Goal: Task Accomplishment & Management: Use online tool/utility

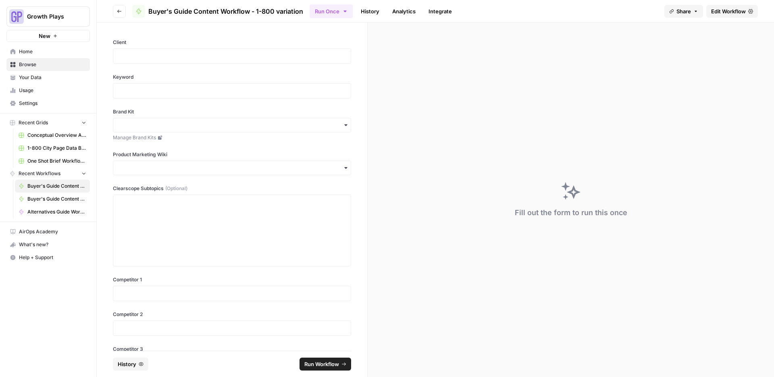
click at [113, 10] on button "Go back" at bounding box center [119, 11] width 13 height 13
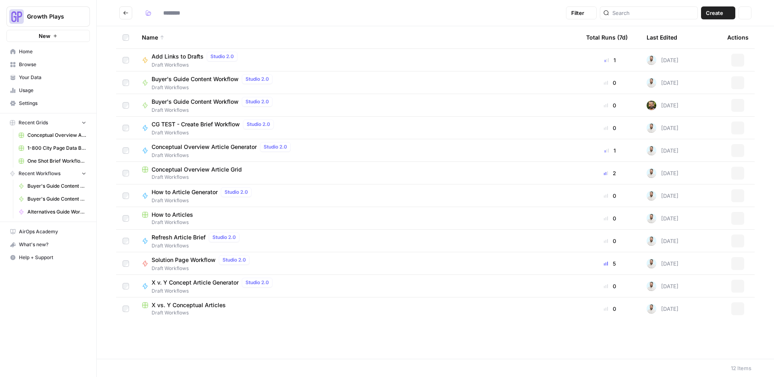
type input "**********"
click at [183, 101] on span "Buyer's Guide Content Workflow - 1-800 variation" at bounding box center [218, 102] width 133 height 8
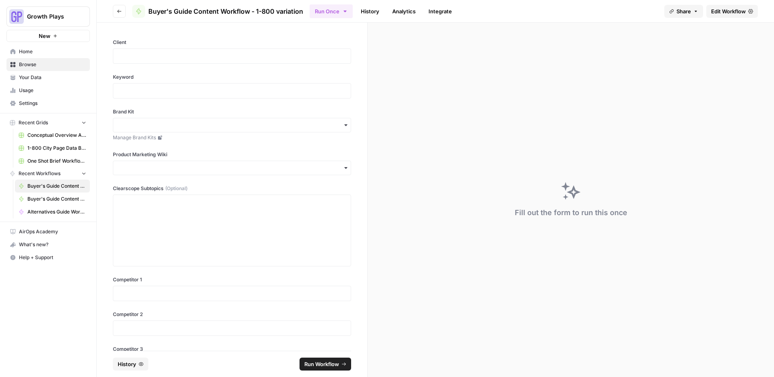
click at [736, 14] on span "Edit Workflow" at bounding box center [728, 11] width 35 height 8
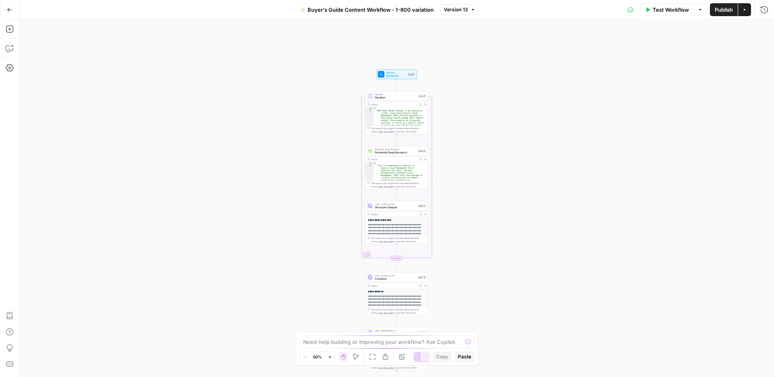
click at [404, 153] on span "Perplexity Deep Research" at bounding box center [395, 152] width 41 height 4
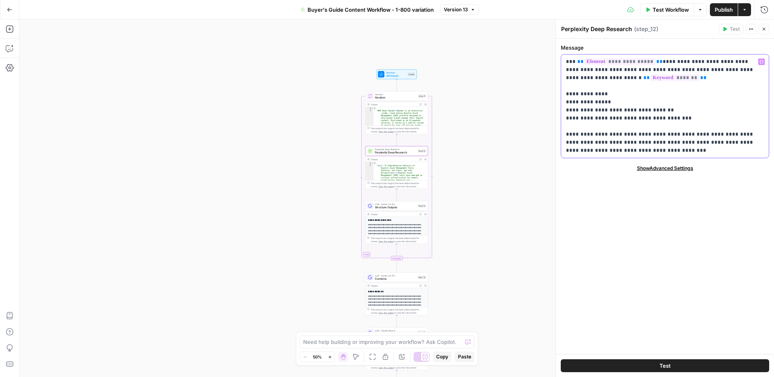
drag, startPoint x: 674, startPoint y: 117, endPoint x: 566, endPoint y: 95, distance: 110.3
click at [566, 95] on p "**********" at bounding box center [665, 106] width 198 height 97
drag, startPoint x: 676, startPoint y: 115, endPoint x: 565, endPoint y: 97, distance: 113.2
click at [565, 97] on div "**********" at bounding box center [665, 105] width 208 height 103
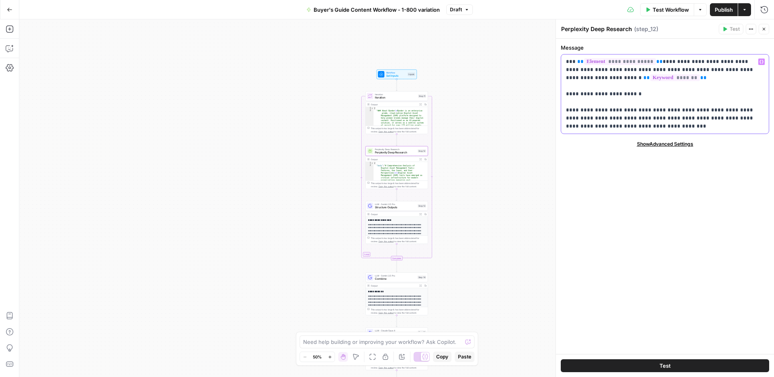
drag, startPoint x: 634, startPoint y: 127, endPoint x: 640, endPoint y: 113, distance: 15.4
click at [640, 113] on p "**********" at bounding box center [665, 94] width 198 height 73
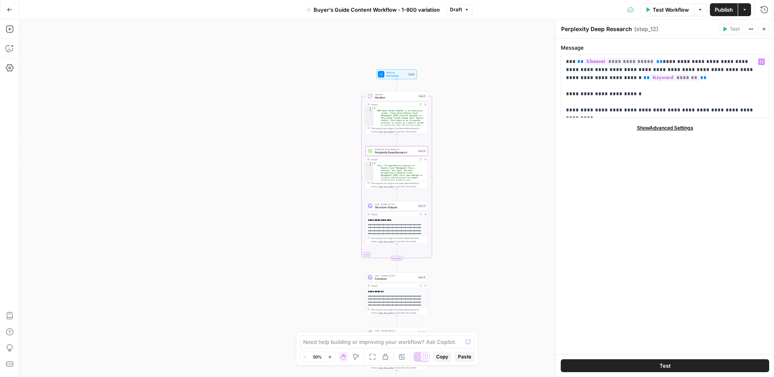
click at [765, 30] on icon "button" at bounding box center [764, 29] width 5 height 5
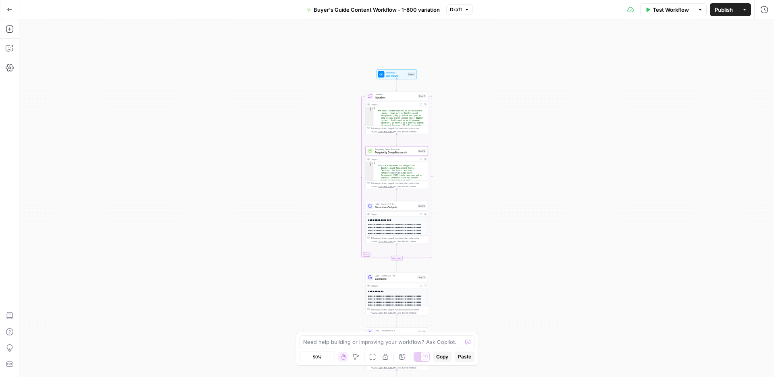
click at [410, 209] on div "LLM · Gemini 2.5 Pro Structure Outputs Step 13 Copy step Delete step Add Note T…" at bounding box center [397, 206] width 63 height 10
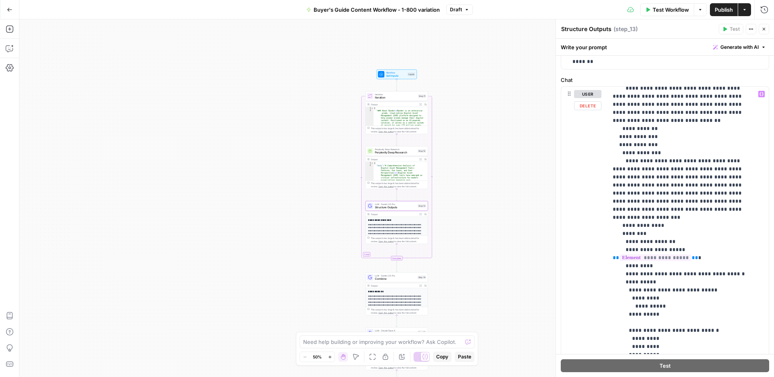
scroll to position [101, 0]
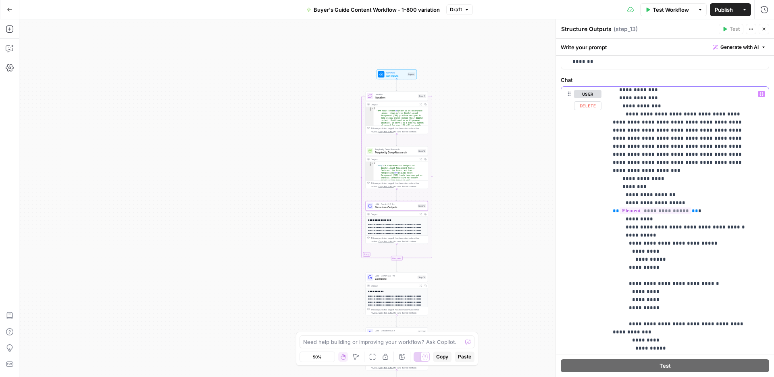
drag, startPoint x: 697, startPoint y: 236, endPoint x: 667, endPoint y: 237, distance: 29.8
click at [667, 237] on p "**********" at bounding box center [682, 247] width 139 height 516
drag, startPoint x: 702, startPoint y: 277, endPoint x: 667, endPoint y: 275, distance: 34.7
click at [667, 275] on p "**********" at bounding box center [682, 247] width 139 height 516
drag, startPoint x: 718, startPoint y: 234, endPoint x: 667, endPoint y: 233, distance: 51.2
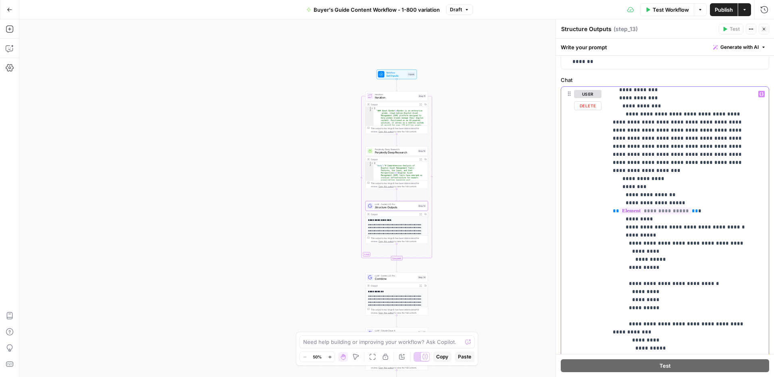
click at [667, 233] on p "**********" at bounding box center [682, 247] width 139 height 516
drag, startPoint x: 702, startPoint y: 277, endPoint x: 677, endPoint y: 276, distance: 25.0
click at [677, 276] on p "**********" at bounding box center [682, 247] width 139 height 516
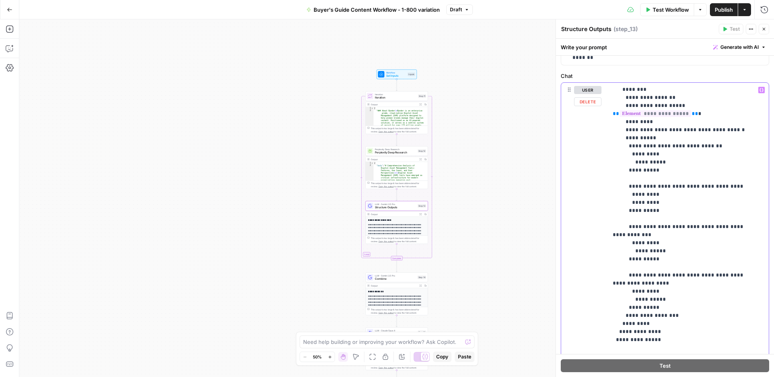
scroll to position [156, 0]
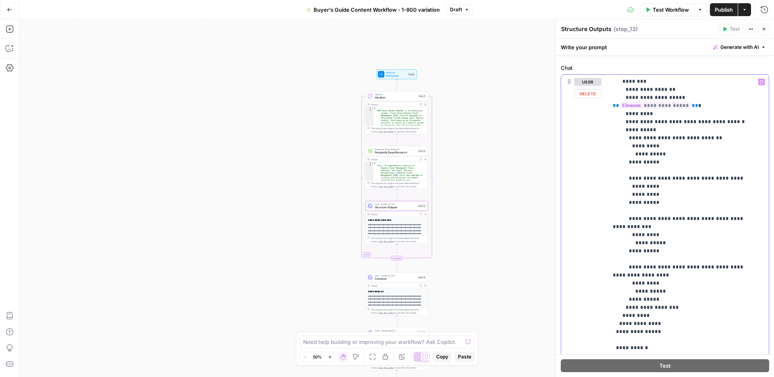
drag, startPoint x: 651, startPoint y: 291, endPoint x: 627, endPoint y: 260, distance: 39.1
click at [627, 260] on p "**********" at bounding box center [682, 142] width 139 height 516
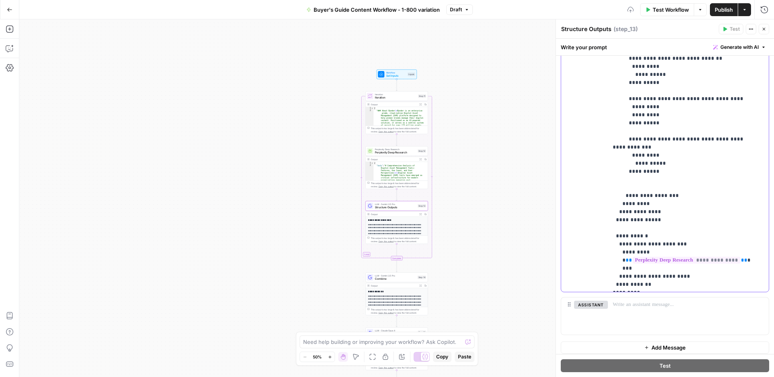
scroll to position [272, 0]
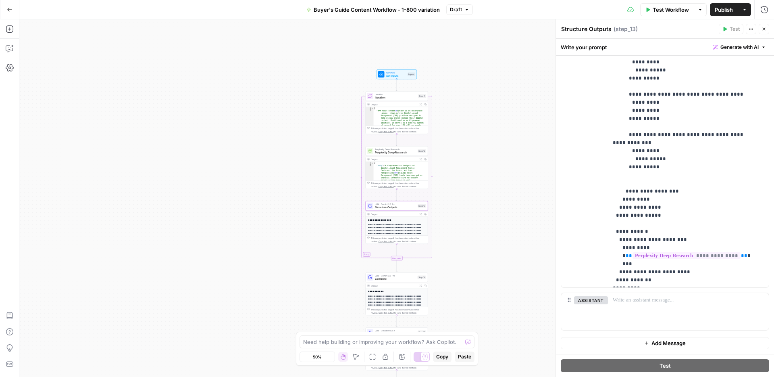
click at [763, 31] on icon "button" at bounding box center [764, 29] width 5 height 5
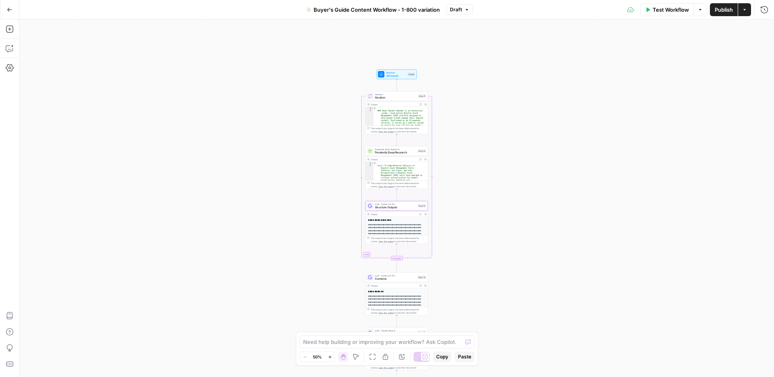
click at [690, 7] on button "Test Workflow" at bounding box center [667, 9] width 54 height 13
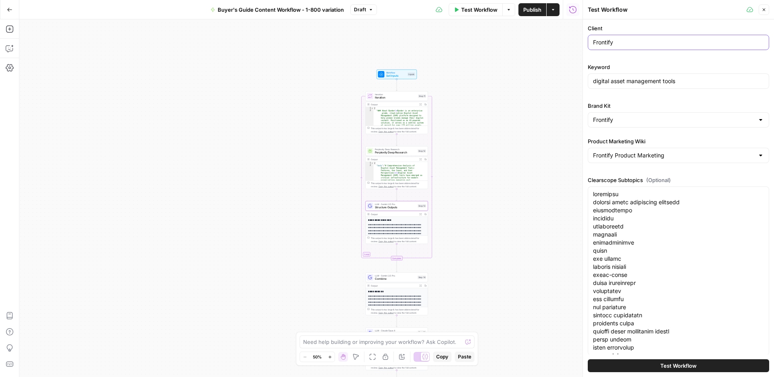
click at [631, 42] on input "Frontify" at bounding box center [678, 42] width 171 height 8
type input "1-800Accountant"
click at [617, 80] on input "digital asset management tools" at bounding box center [678, 81] width 171 height 8
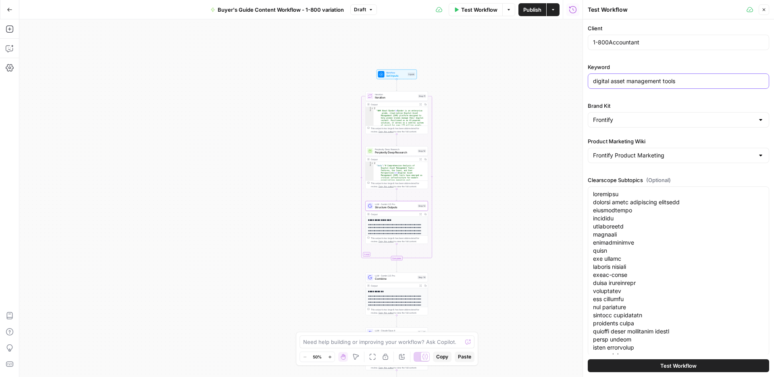
click at [617, 80] on input "digital asset management tools" at bounding box center [678, 81] width 171 height 8
type input "best"
click at [610, 79] on input "best" at bounding box center [678, 81] width 171 height 8
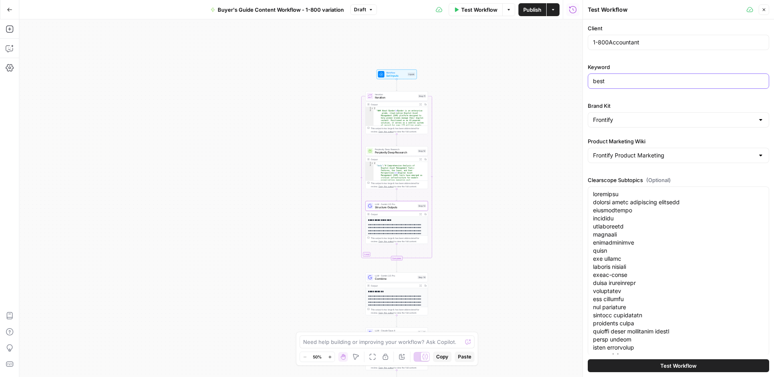
click at [610, 79] on input "best" at bounding box center [678, 81] width 171 height 8
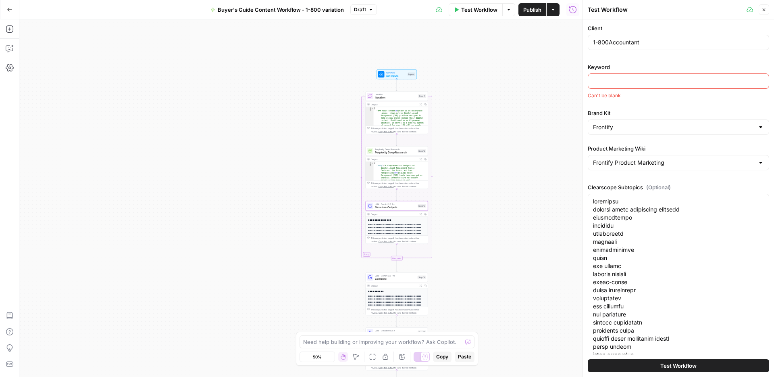
paste input "best accounting firms [US_STATE][GEOGRAPHIC_DATA]"
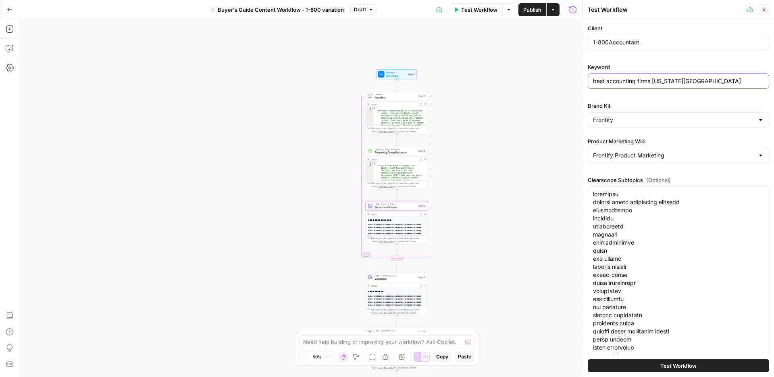
type input "best accounting firms [US_STATE][GEOGRAPHIC_DATA]"
click at [625, 122] on input "Brand Kit" at bounding box center [673, 120] width 161 height 8
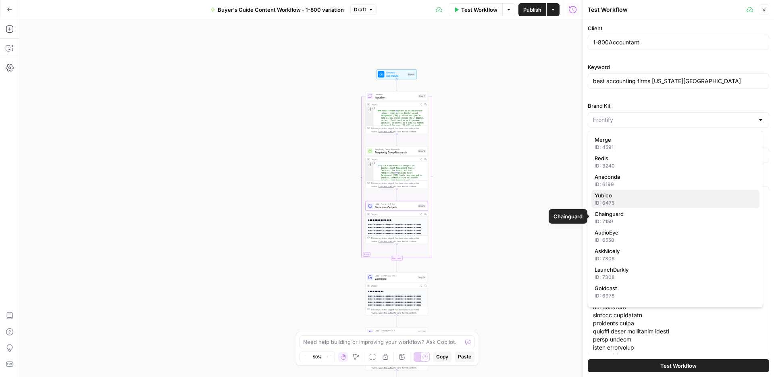
scroll to position [0, 0]
click at [617, 120] on input "Brand Kit" at bounding box center [673, 120] width 161 height 8
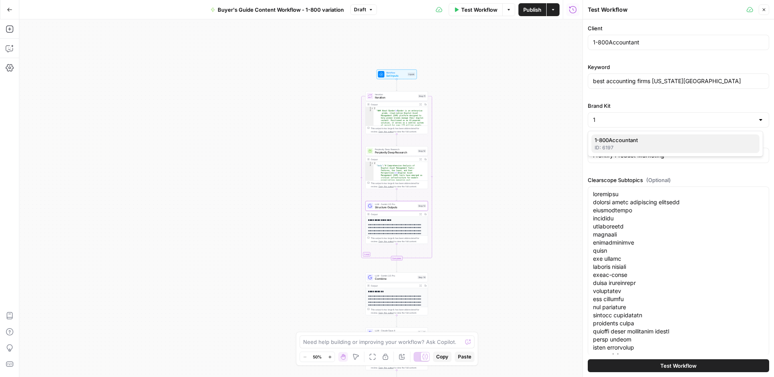
click at [608, 141] on span "1-800Accountant" at bounding box center [674, 140] width 158 height 8
type input "1-800Accountant"
click at [615, 156] on input "Frontify Product Marketing" at bounding box center [673, 155] width 161 height 8
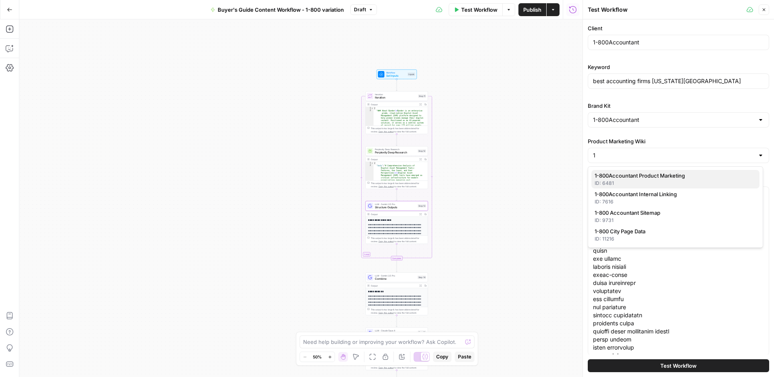
click at [617, 172] on span "1-800Accountant Product Marketing" at bounding box center [674, 175] width 158 height 8
type input "1-800Accountant Product Marketing"
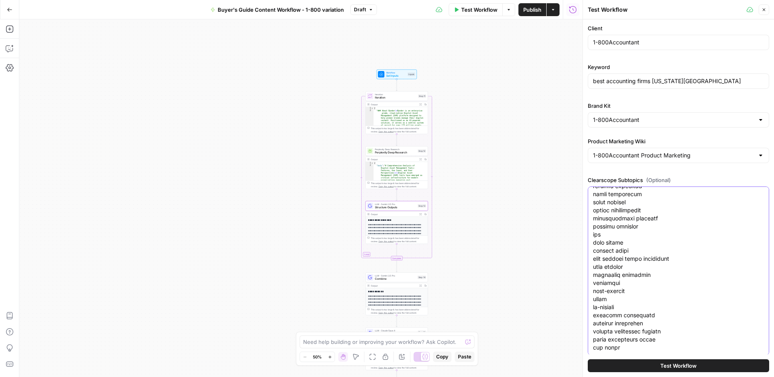
drag, startPoint x: 593, startPoint y: 194, endPoint x: 635, endPoint y: 352, distance: 163.6
click at [635, 352] on div at bounding box center [678, 270] width 181 height 169
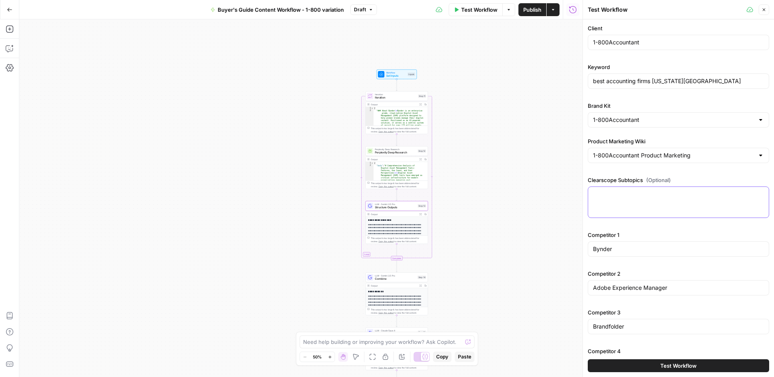
scroll to position [0, 0]
paste textarea "1. [US_STATE][GEOGRAPHIC_DATA] 2. accounting firm 3. accounting services 4. llp…"
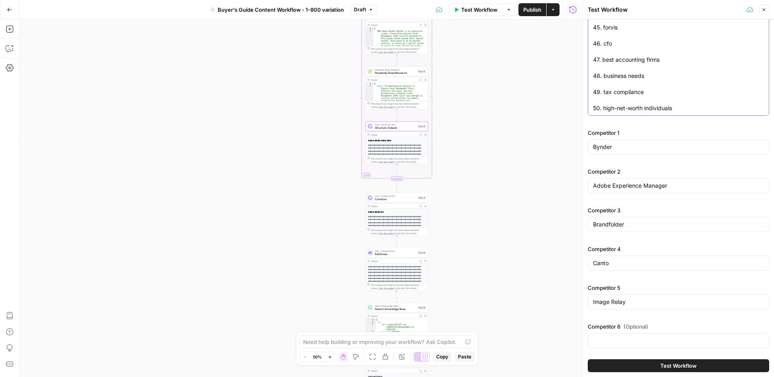
scroll to position [257, 0]
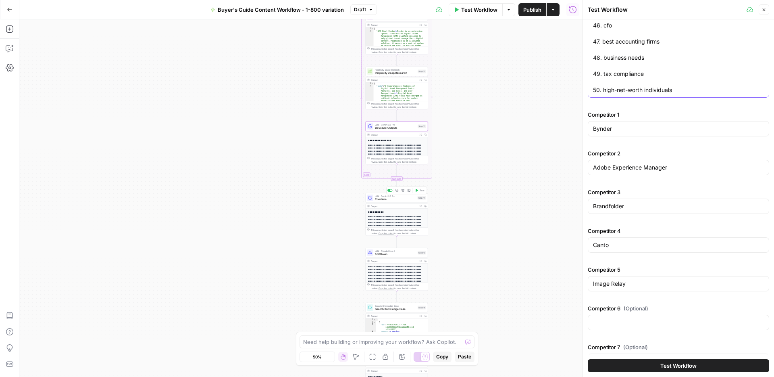
type textarea "1. [US_STATE][GEOGRAPHIC_DATA] 2. accounting firm 3. accounting services 4. llp…"
click at [408, 200] on span "Combine" at bounding box center [395, 199] width 41 height 4
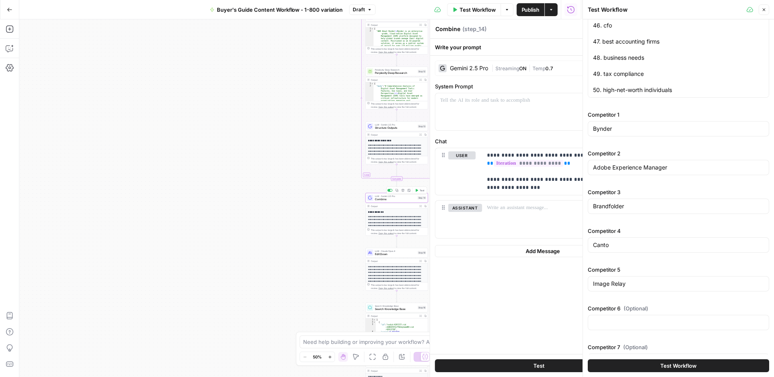
scroll to position [0, 0]
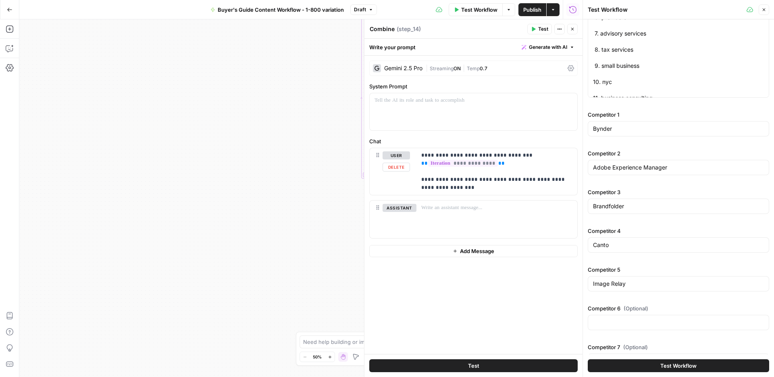
click at [323, 197] on div "Workflow Set Inputs Inputs Loop Iteration Iteration Step 11 Output Expand Outpu…" at bounding box center [300, 197] width 563 height 357
click at [573, 31] on button "Close" at bounding box center [572, 29] width 10 height 10
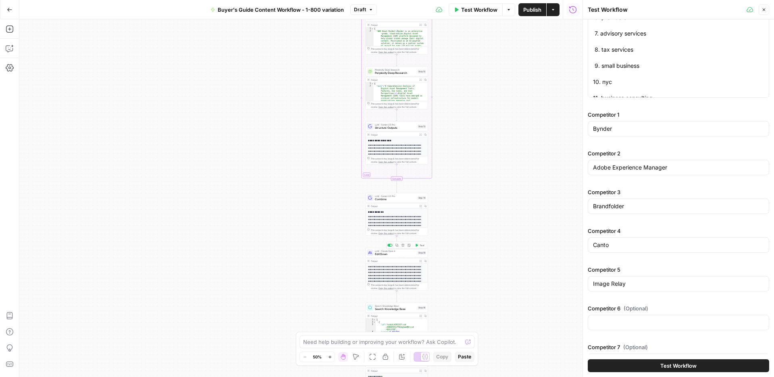
click at [396, 255] on span "Edit Down" at bounding box center [395, 254] width 41 height 4
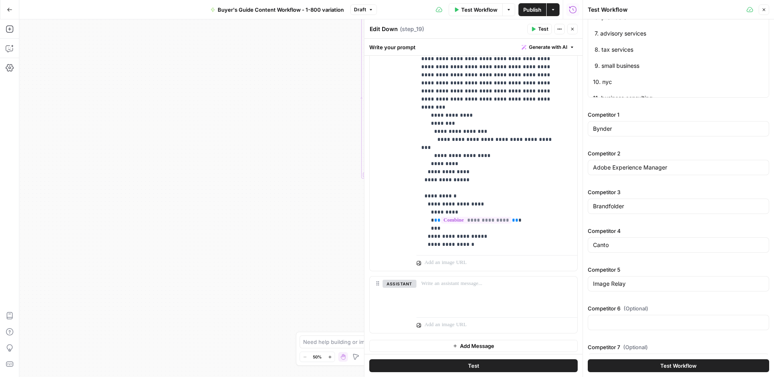
scroll to position [375, 0]
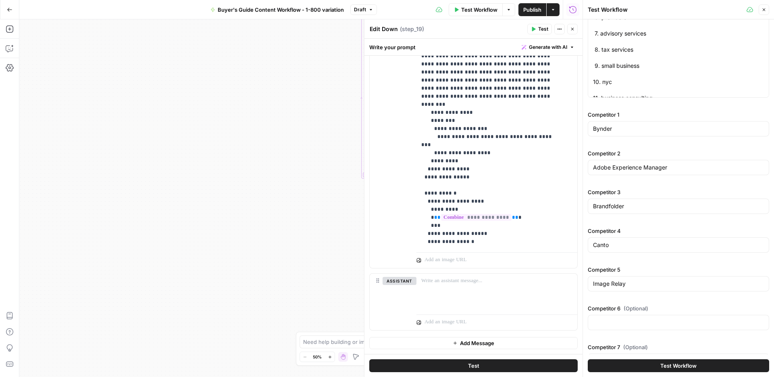
click at [571, 29] on icon "button" at bounding box center [572, 29] width 5 height 5
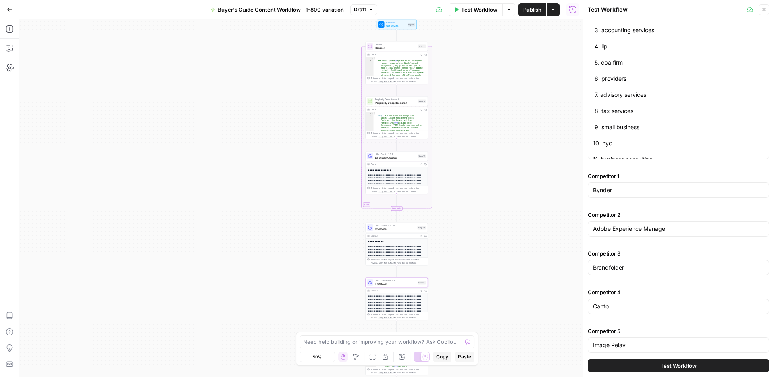
scroll to position [192, 0]
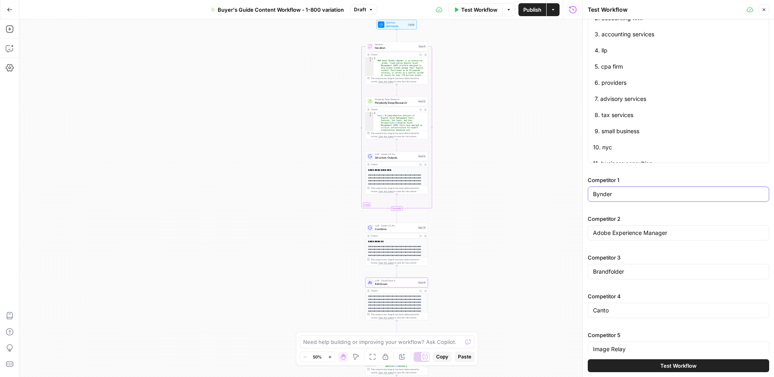
click at [613, 192] on input "Bynder" at bounding box center [678, 194] width 171 height 8
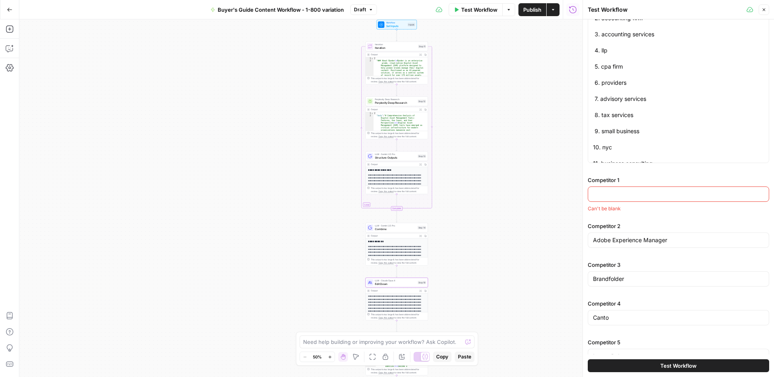
paste input "Dimov Tax"
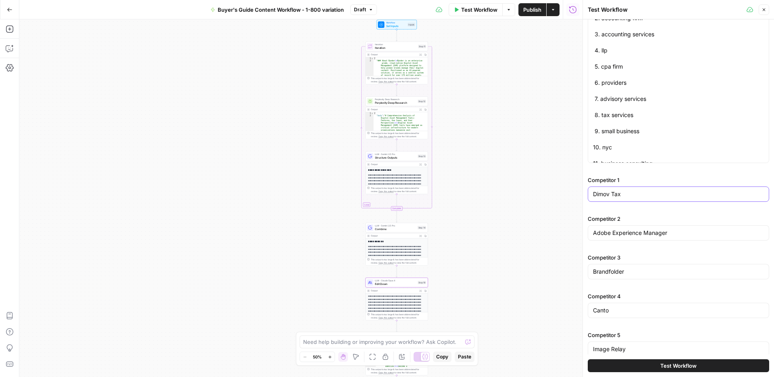
type input "Dimov Tax"
click at [615, 231] on input "Adobe Experience Manager" at bounding box center [678, 233] width 171 height 8
type input "Anchin"
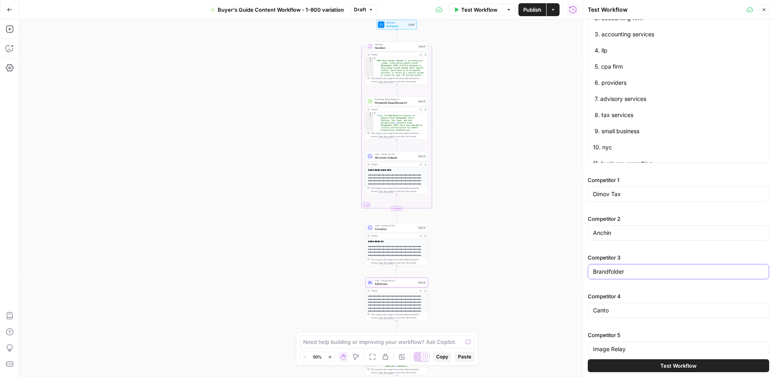
click at [642, 274] on input "Brandfolder" at bounding box center [678, 271] width 171 height 8
click at [641, 274] on input "Brandfolder" at bounding box center [678, 271] width 171 height 8
click at [635, 269] on input "Brandfolder" at bounding box center [678, 271] width 171 height 8
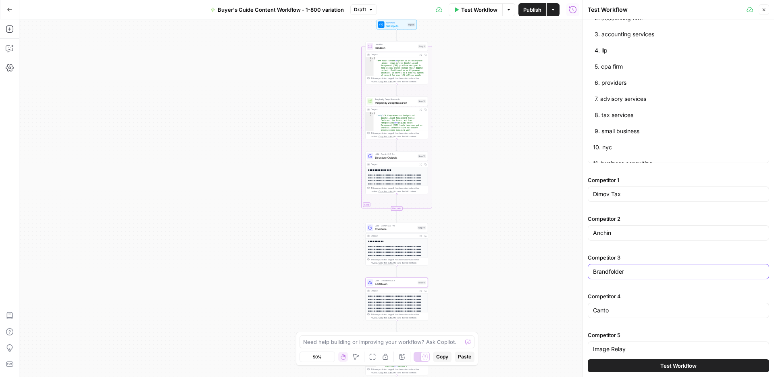
click at [635, 269] on input "Brandfolder" at bounding box center [678, 271] width 171 height 8
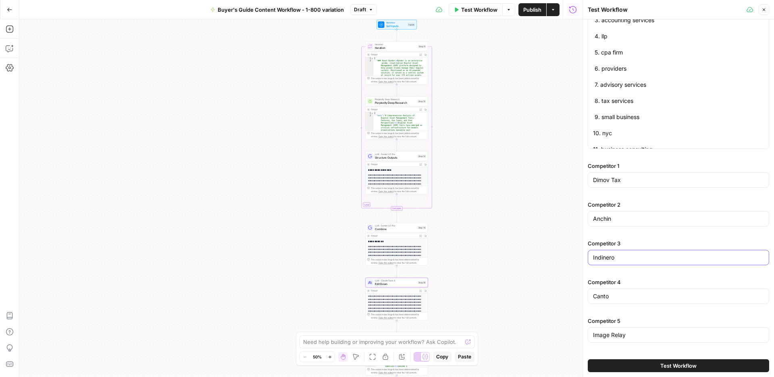
scroll to position [221, 0]
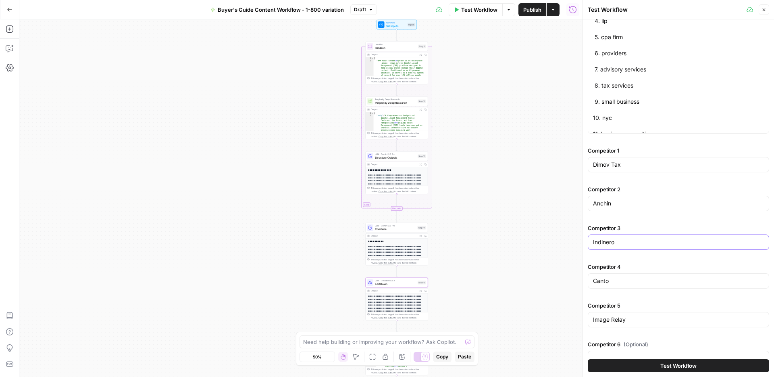
type input "Indinero"
click at [624, 274] on div "Canto" at bounding box center [678, 280] width 181 height 15
click at [624, 279] on input "Canto" at bounding box center [678, 281] width 171 height 8
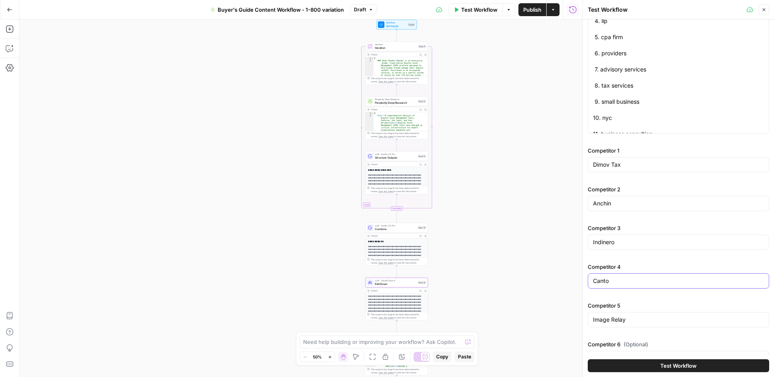
click at [623, 279] on input "Canto" at bounding box center [678, 281] width 171 height 8
type input "Graphite Financial"
click at [607, 319] on input "Image Relay" at bounding box center [678, 319] width 171 height 8
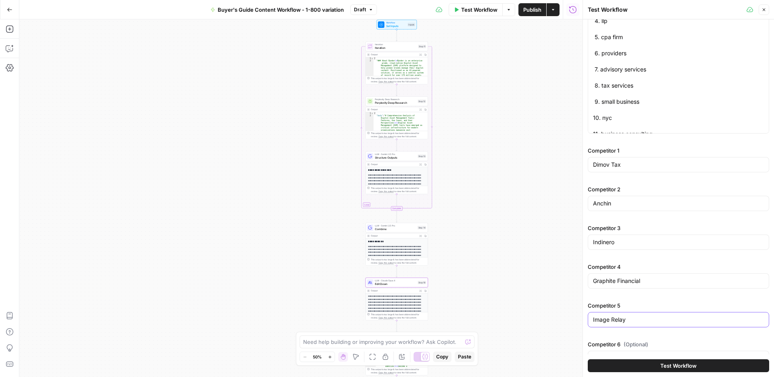
click at [607, 319] on input "Image Relay" at bounding box center [678, 319] width 171 height 8
type input "Burton & Co CPAs"
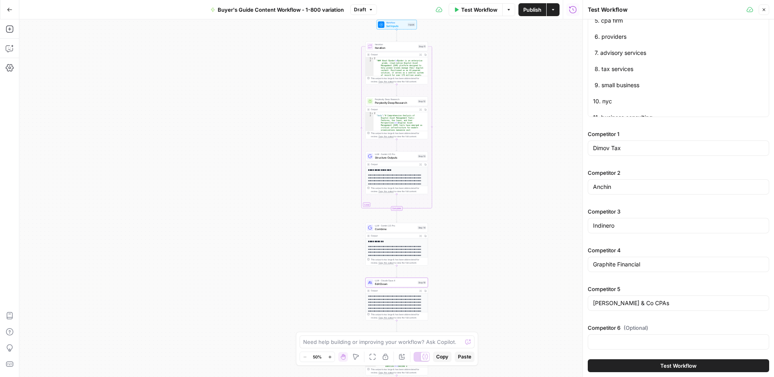
scroll to position [262, 0]
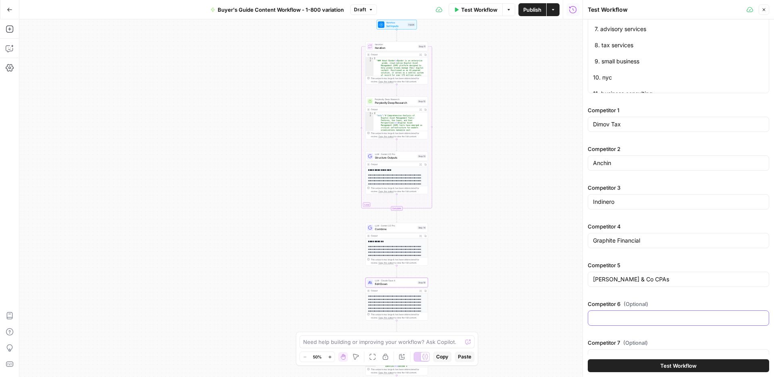
click at [632, 316] on input "Competitor 6 (Optional)" at bounding box center [678, 318] width 171 height 8
paste input "Hoberman & Lesser, CPA's"
type input "Hoberman & Lesser, CPA's"
click at [662, 302] on label "Competitor 6 (Optional)" at bounding box center [678, 304] width 181 height 8
click at [662, 314] on input "Hoberman & Lesser, CPA's" at bounding box center [678, 318] width 171 height 8
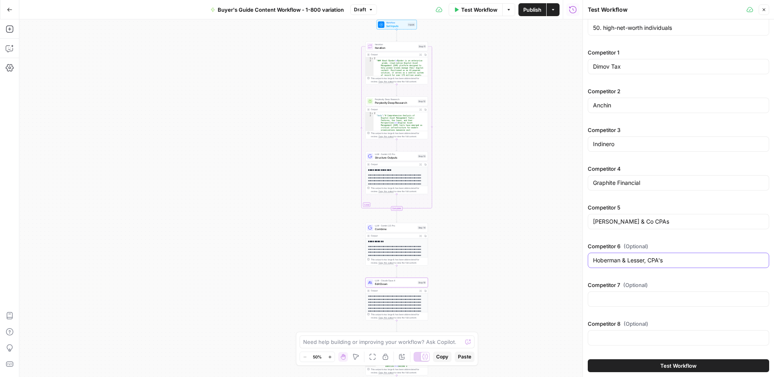
scroll to position [319, 0]
click at [630, 263] on input "Hoberman & Lesser, CPA's" at bounding box center [678, 261] width 171 height 8
click at [643, 223] on input "Burton & Co CPAs" at bounding box center [678, 222] width 171 height 8
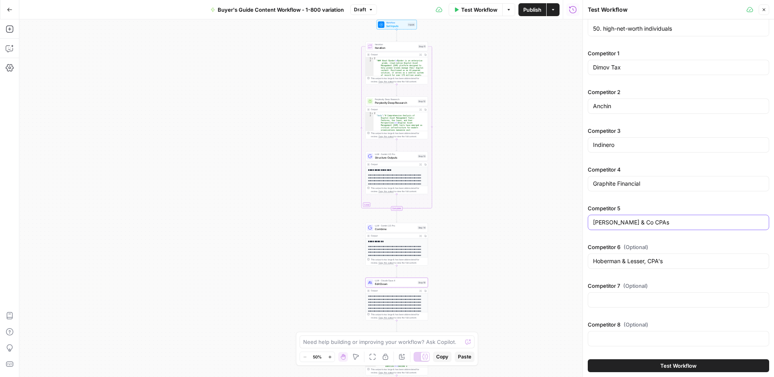
click at [643, 223] on input "Burton & Co CPAs" at bounding box center [678, 222] width 171 height 8
click at [648, 186] on input "Graphite Financial" at bounding box center [678, 183] width 171 height 8
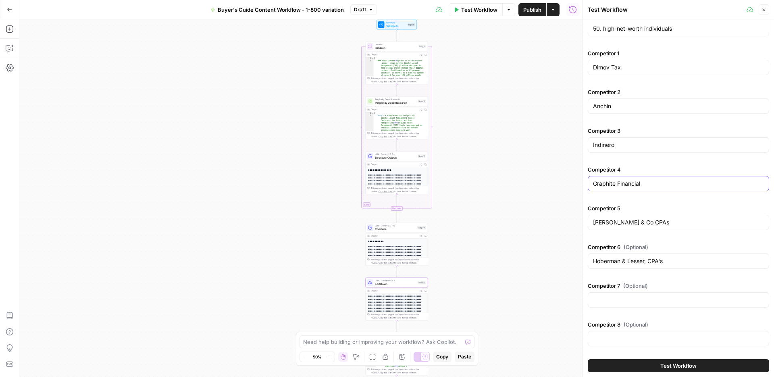
click at [648, 186] on input "Graphite Financial" at bounding box center [678, 183] width 171 height 8
click at [609, 143] on input "Indinero" at bounding box center [678, 145] width 171 height 8
click at [627, 106] on input "Anchin" at bounding box center [678, 106] width 171 height 8
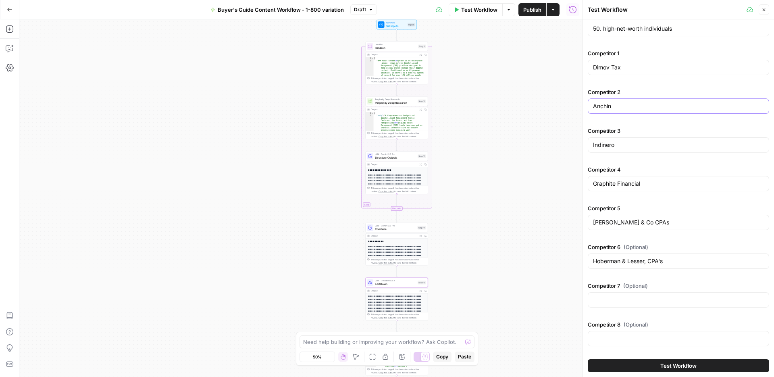
click at [627, 106] on input "Anchin" at bounding box center [678, 106] width 171 height 8
click at [635, 69] on input "Dimov Tax" at bounding box center [678, 67] width 171 height 8
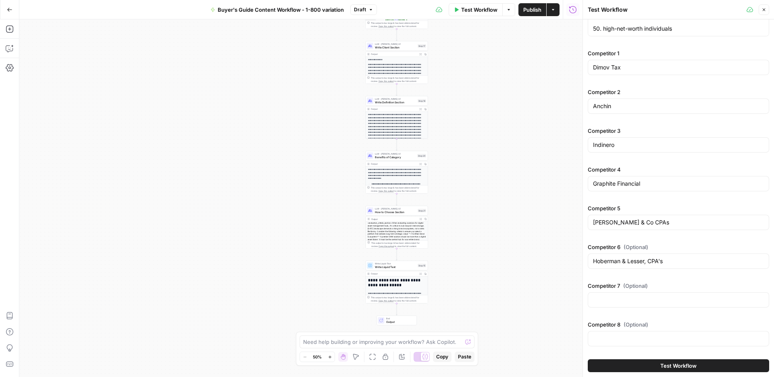
click at [662, 366] on span "Test Workflow" at bounding box center [679, 365] width 36 height 8
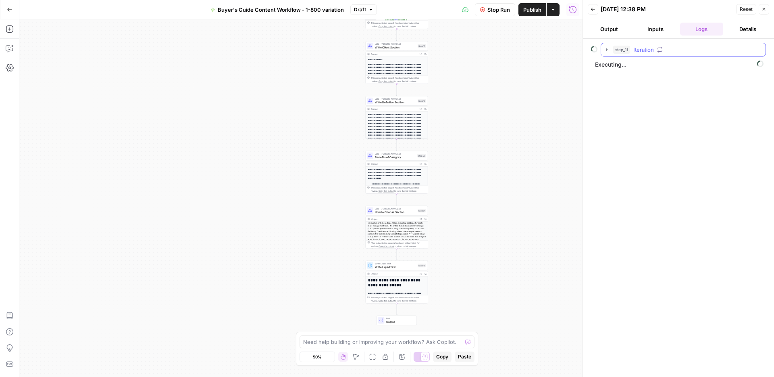
click at [607, 49] on icon "button" at bounding box center [607, 49] width 2 height 3
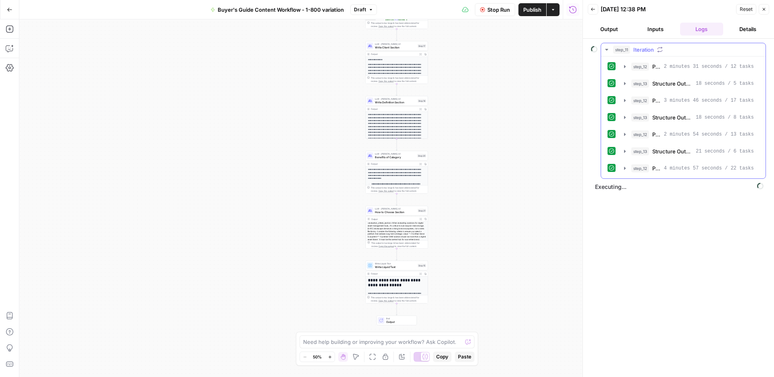
click at [610, 47] on icon "button" at bounding box center [607, 49] width 6 height 6
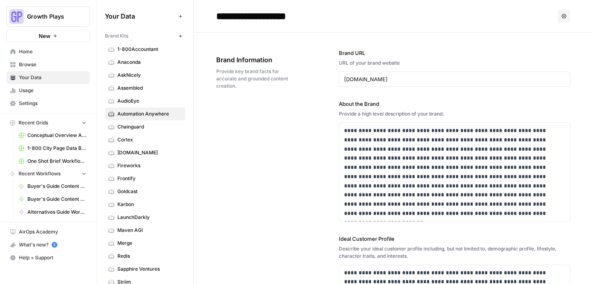
click at [33, 65] on span "Browse" at bounding box center [52, 64] width 67 height 7
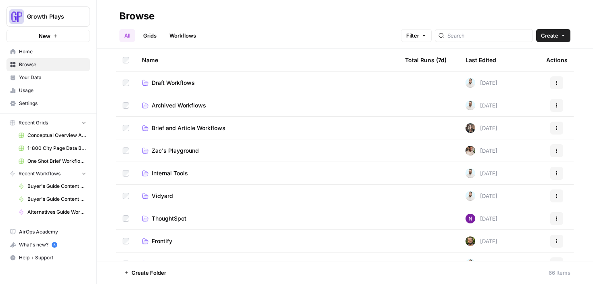
click at [192, 79] on span "Draft Workflows" at bounding box center [173, 83] width 43 height 8
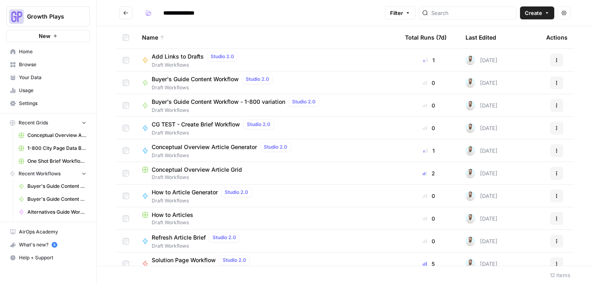
click at [192, 83] on span "Buyer's Guide Content Workflow" at bounding box center [195, 79] width 87 height 8
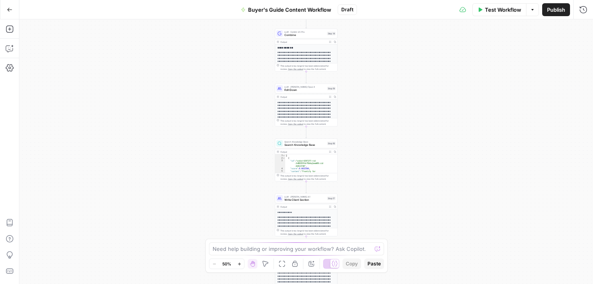
click at [6, 9] on button "Go Back" at bounding box center [9, 9] width 15 height 15
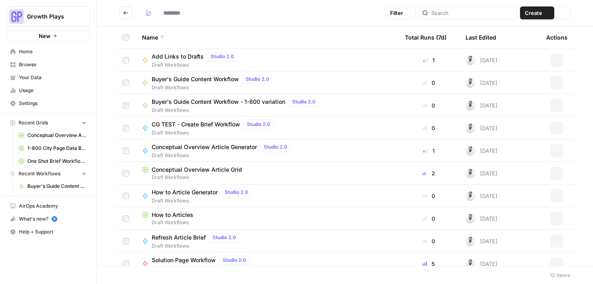
type input "**********"
click at [212, 77] on span "Buyer's Guide Content Workflow" at bounding box center [195, 79] width 87 height 8
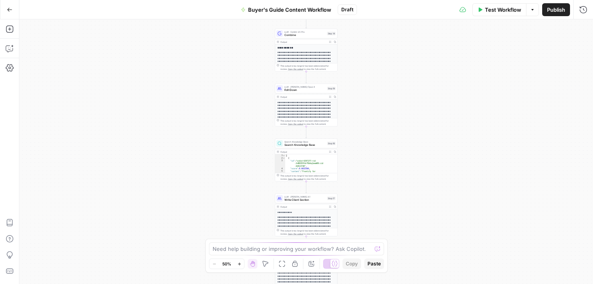
click at [8, 12] on icon "button" at bounding box center [10, 10] width 6 height 6
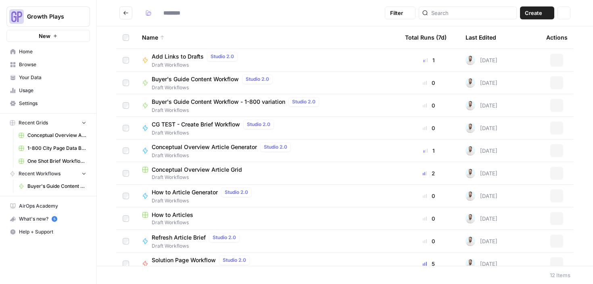
type input "**********"
click at [550, 81] on button "Actions" at bounding box center [556, 82] width 13 height 13
click at [214, 77] on span "Buyer's Guide Content Workflow" at bounding box center [195, 79] width 87 height 8
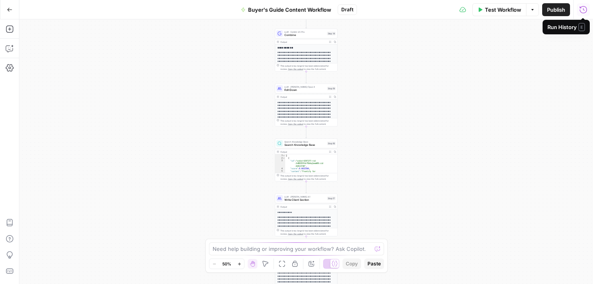
click at [586, 12] on icon "button" at bounding box center [583, 10] width 8 height 8
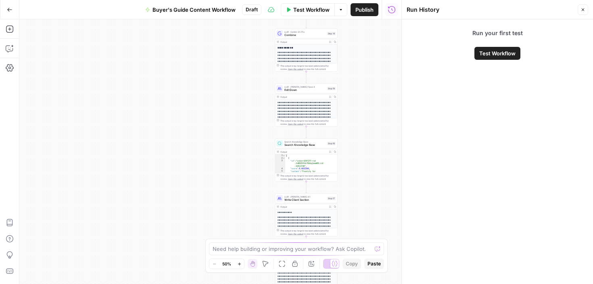
click at [584, 9] on icon "button" at bounding box center [582, 9] width 5 height 5
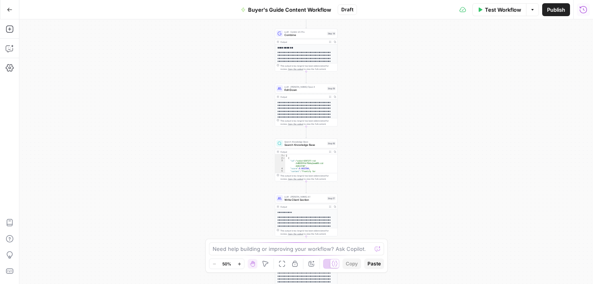
click at [11, 10] on icon "button" at bounding box center [10, 10] width 6 height 6
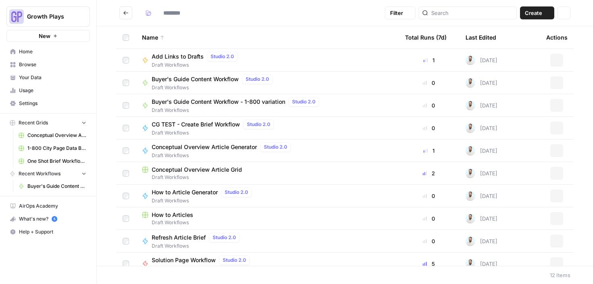
type input "**********"
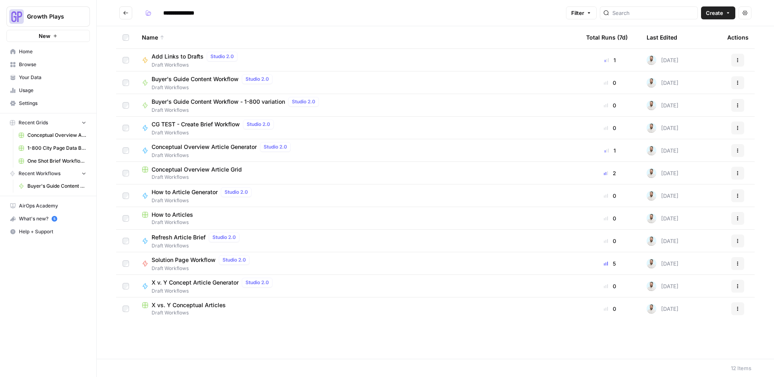
click at [184, 152] on span "Draft Workflows" at bounding box center [223, 155] width 142 height 7
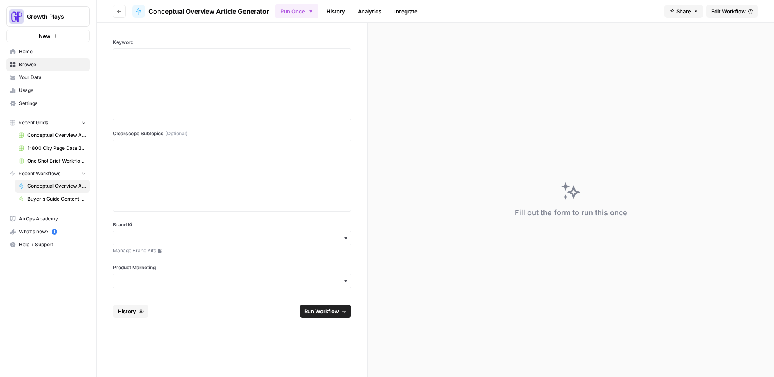
click at [117, 13] on icon "button" at bounding box center [119, 11] width 5 height 5
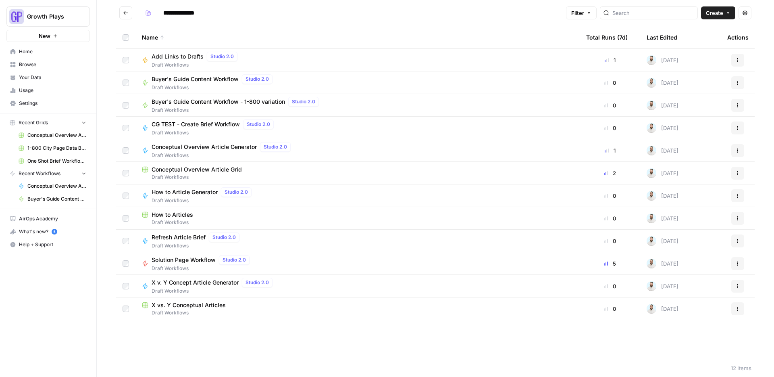
click at [184, 77] on span "Buyer's Guide Content Workflow" at bounding box center [195, 79] width 87 height 8
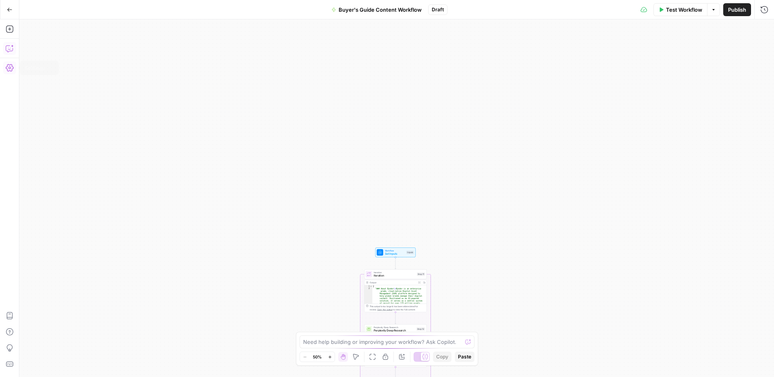
click at [13, 12] on button "Go Back" at bounding box center [9, 9] width 15 height 15
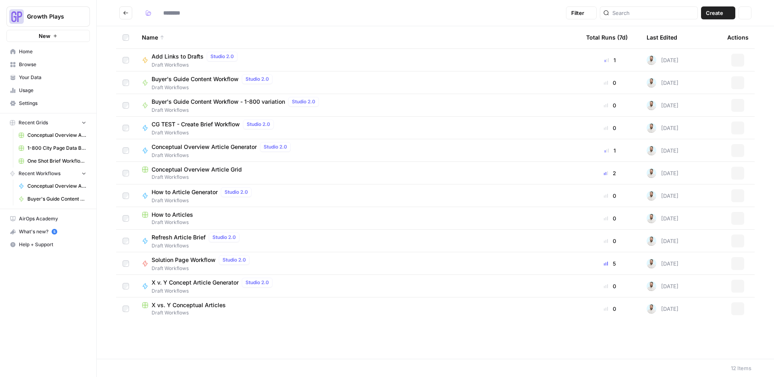
type input "**********"
click at [259, 79] on span "Studio 2.0" at bounding box center [257, 78] width 23 height 7
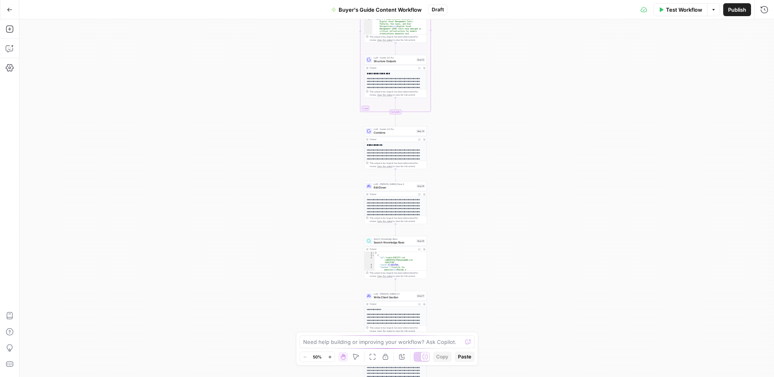
click at [11, 7] on icon "button" at bounding box center [10, 10] width 6 height 6
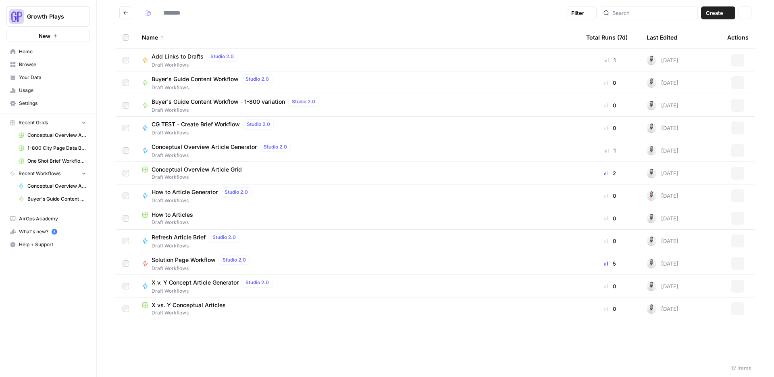
type input "**********"
click at [119, 86] on td at bounding box center [125, 82] width 19 height 22
click at [592, 82] on button "Actions" at bounding box center [738, 82] width 13 height 13
click at [182, 125] on span "CG TEST - Create Brief Workflow" at bounding box center [196, 124] width 88 height 8
type input "**********"
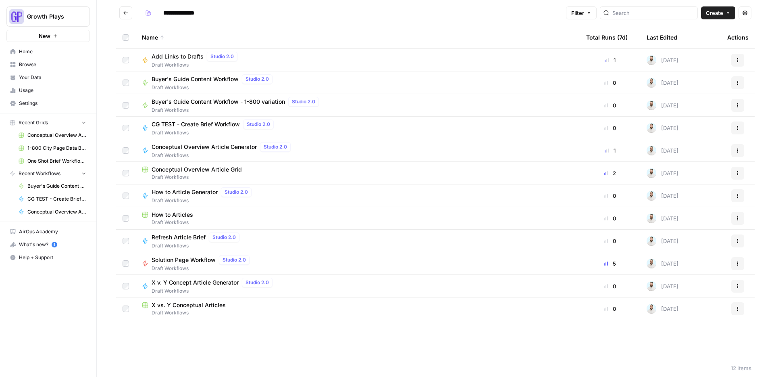
click at [183, 58] on span "Add Links to Drafts" at bounding box center [178, 56] width 52 height 8
type input "**********"
click at [209, 77] on span "Buyer's Guide Content Workflow" at bounding box center [195, 79] width 87 height 8
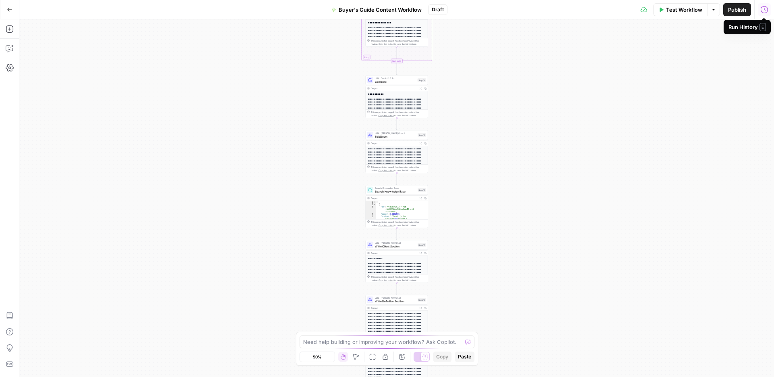
click at [592, 12] on icon "button" at bounding box center [765, 10] width 8 height 8
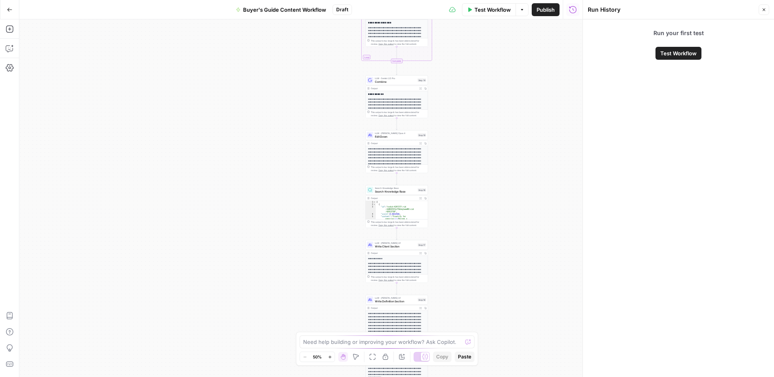
click at [592, 7] on icon "button" at bounding box center [764, 9] width 5 height 5
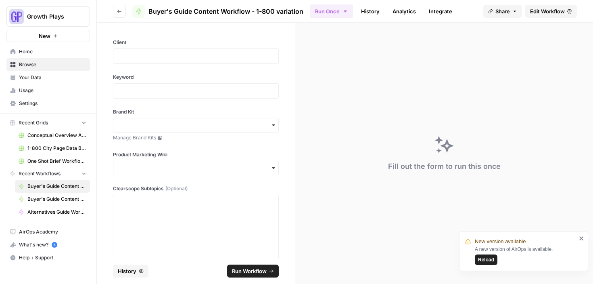
click at [366, 11] on link "History" at bounding box center [370, 11] width 28 height 13
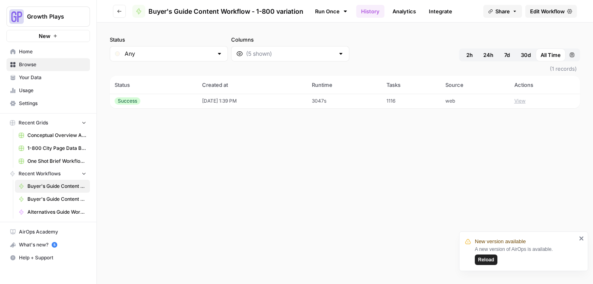
click at [287, 104] on td "[DATE] 1:39 PM" at bounding box center [252, 101] width 110 height 15
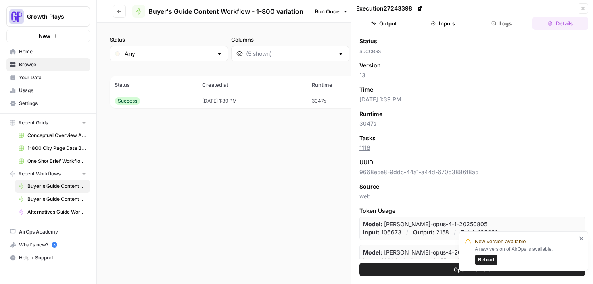
click at [514, 24] on button "Logs" at bounding box center [502, 23] width 56 height 13
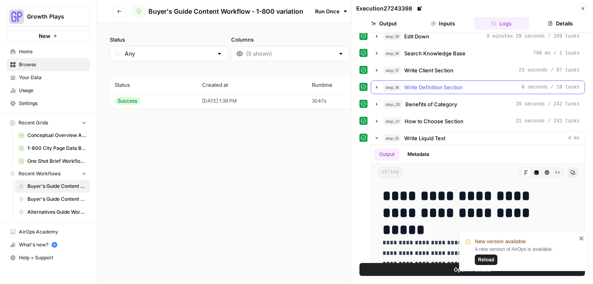
scroll to position [45, 0]
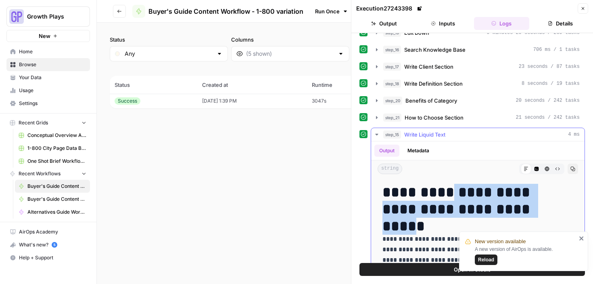
drag, startPoint x: 492, startPoint y: 203, endPoint x: 448, endPoint y: 192, distance: 44.5
click at [448, 192] on h1 "**********" at bounding box center [471, 200] width 179 height 34
copy h1 "**********"
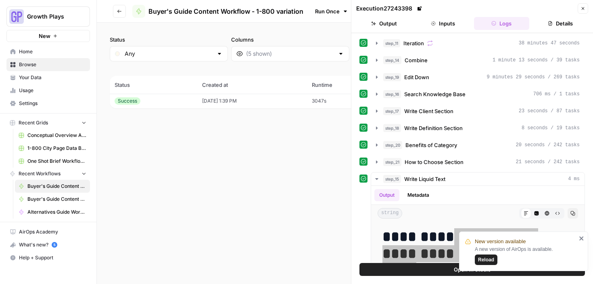
scroll to position [0, 0]
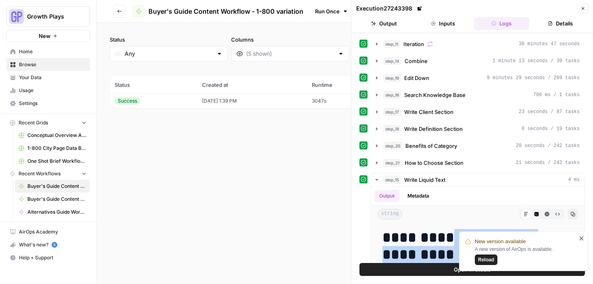
click at [439, 26] on button "Inputs" at bounding box center [443, 23] width 56 height 13
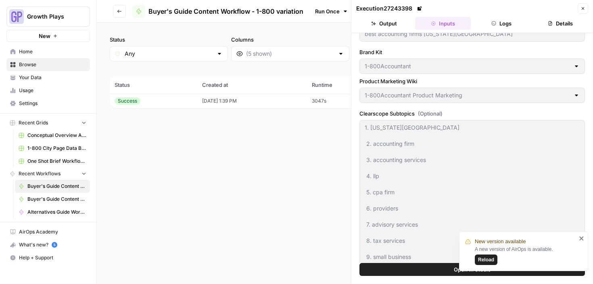
scroll to position [54, 0]
drag, startPoint x: 583, startPoint y: 237, endPoint x: 448, endPoint y: 172, distance: 149.5
click at [582, 236] on icon "close" at bounding box center [581, 238] width 4 height 4
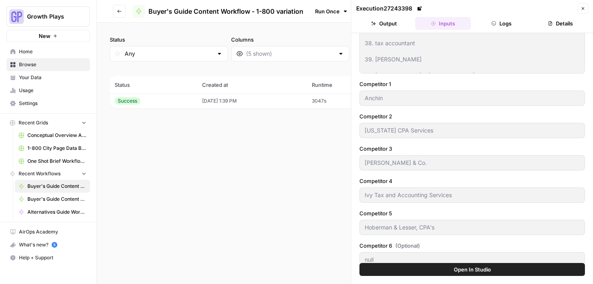
scroll to position [270, 0]
